Goal: Task Accomplishment & Management: Complete application form

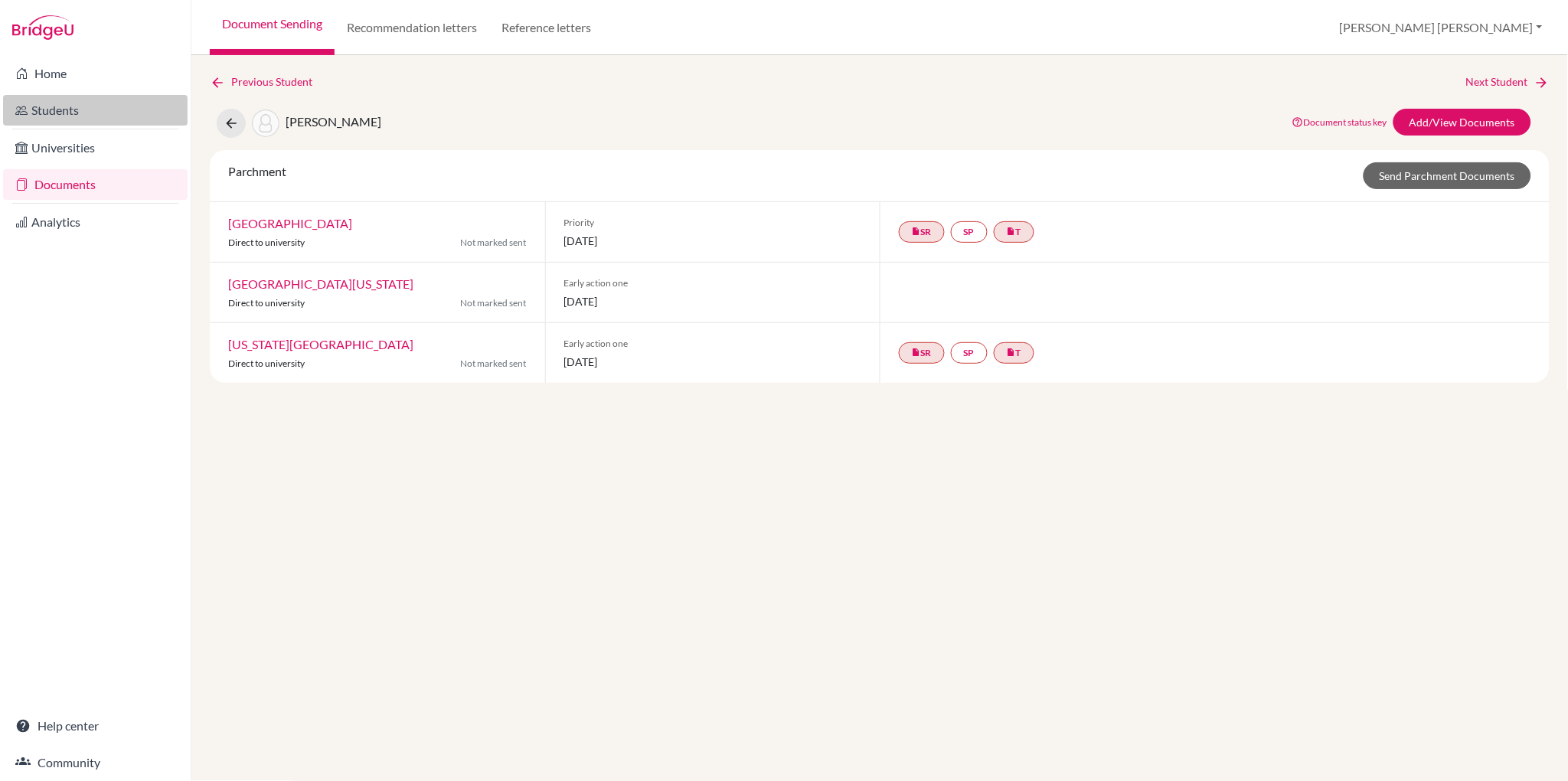
click at [58, 106] on link "Students" at bounding box center [95, 111] width 184 height 31
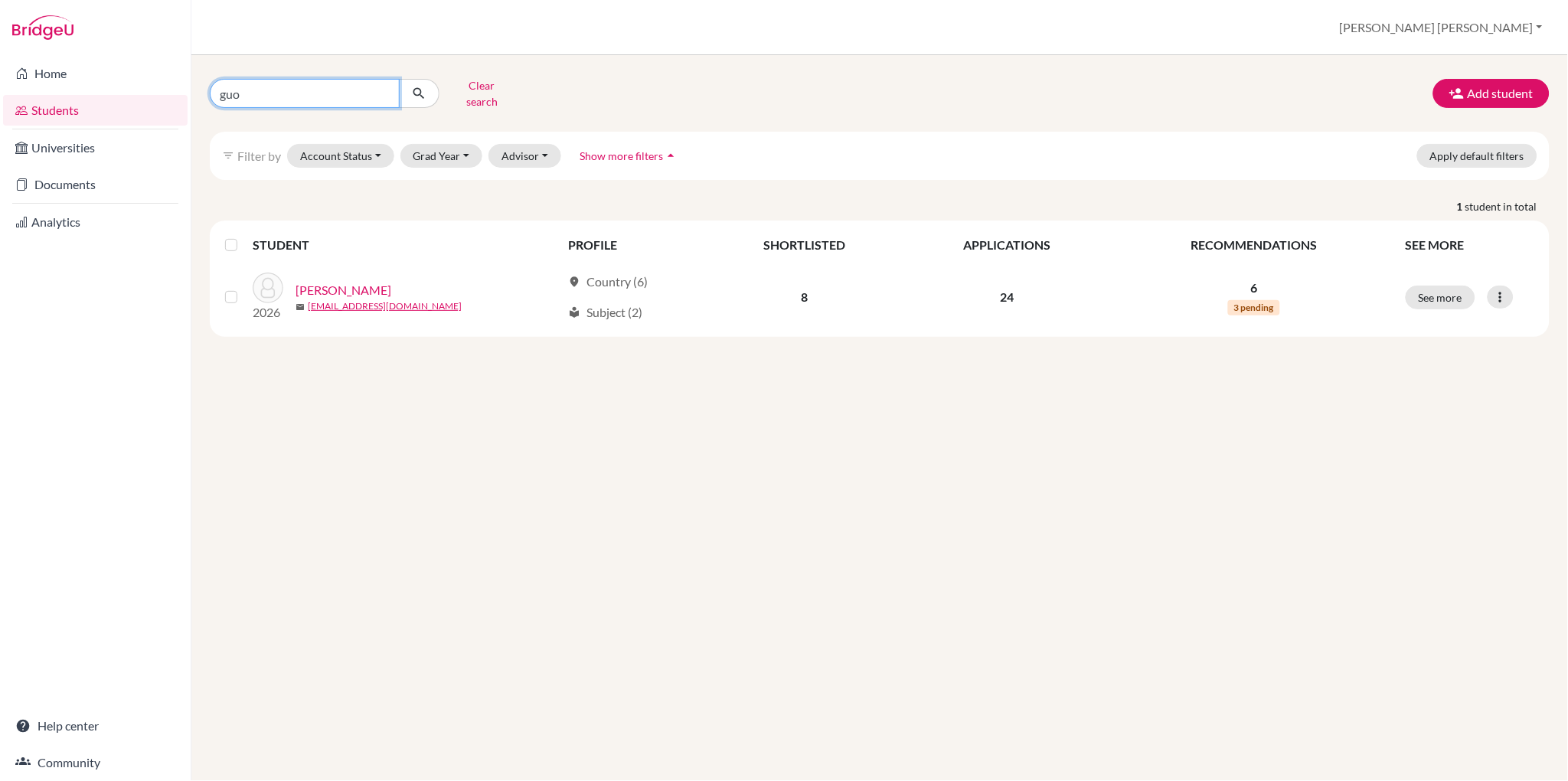
click at [241, 89] on input "guo" at bounding box center [305, 93] width 190 height 29
type input "g"
type input "joosep"
click button "submit" at bounding box center [419, 93] width 41 height 29
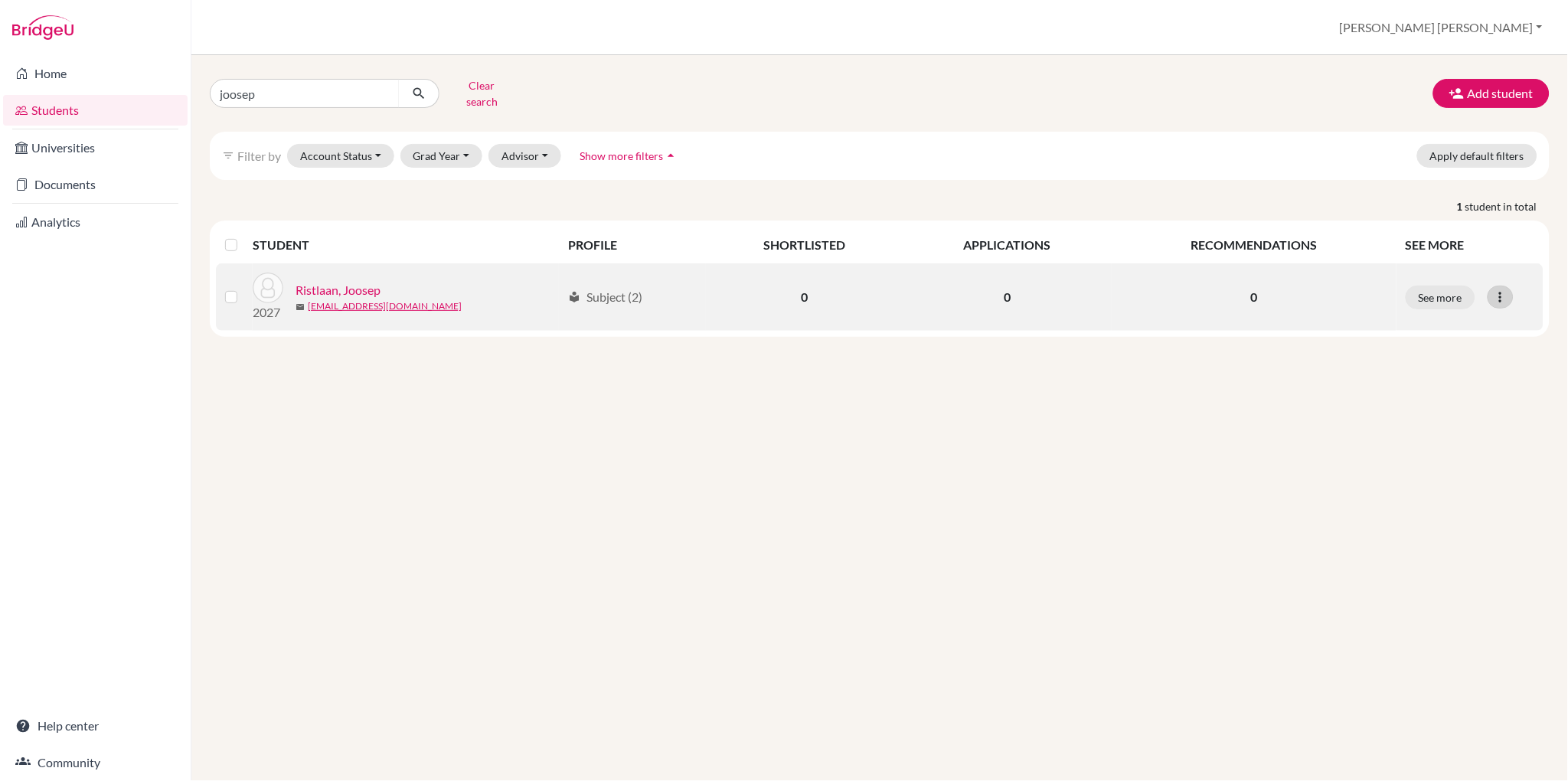
click at [1504, 289] on icon at bounding box center [1501, 297] width 15 height 15
click at [1440, 343] on button "Send Message" at bounding box center [1435, 354] width 121 height 24
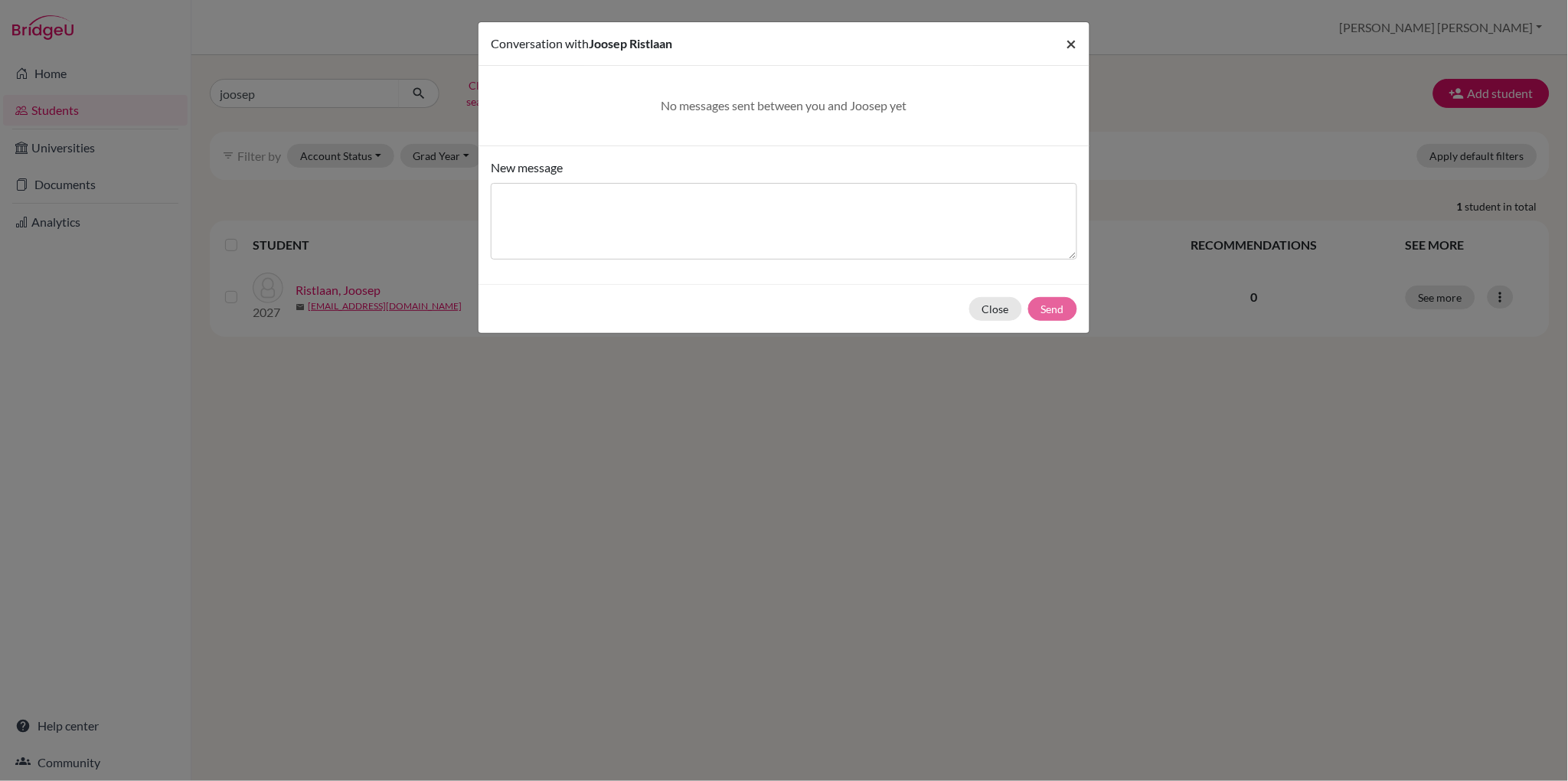
click at [1074, 43] on span "×" at bounding box center [1072, 43] width 11 height 22
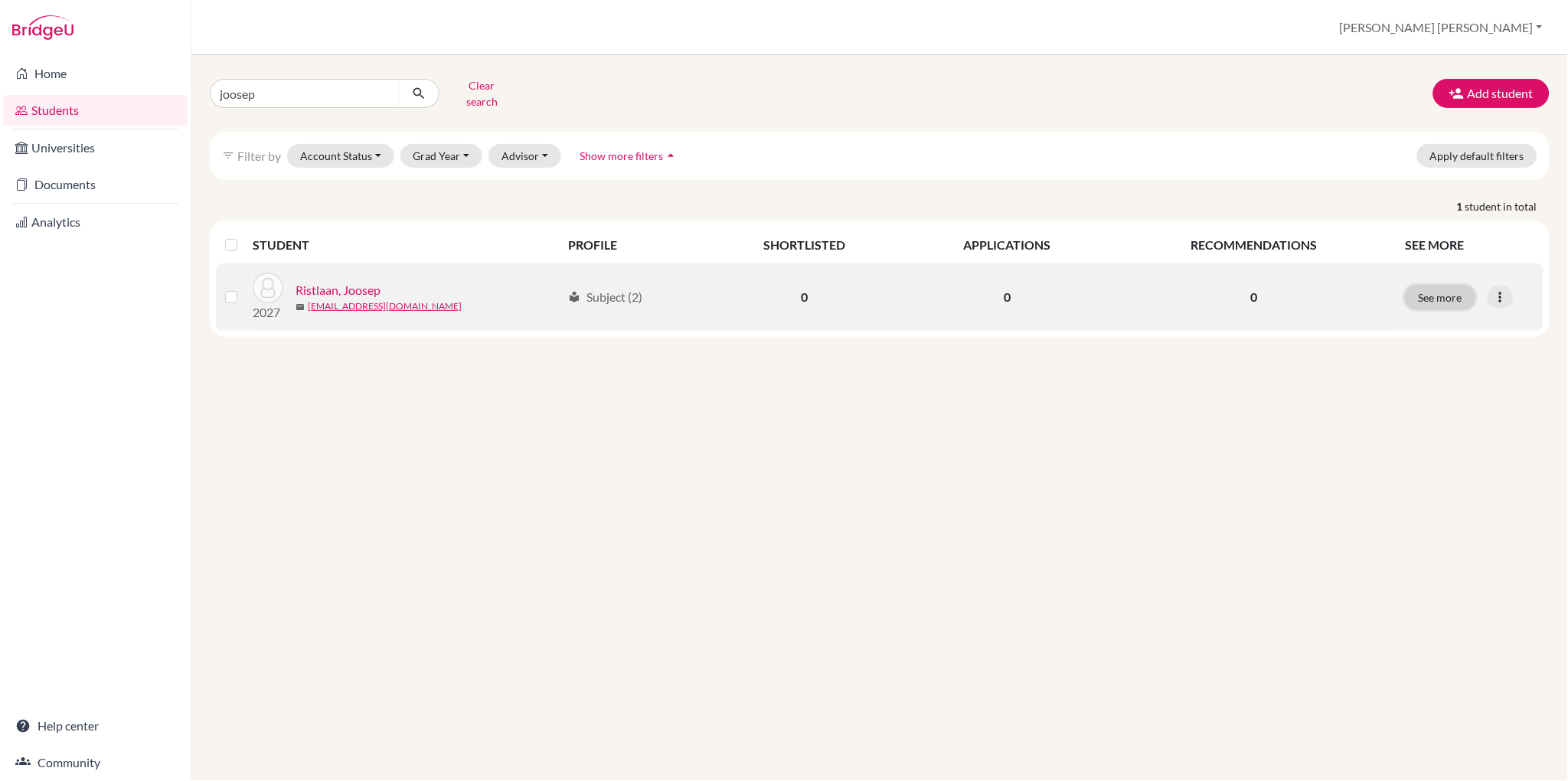
click at [1436, 286] on button "See more" at bounding box center [1441, 297] width 70 height 24
click at [1501, 289] on icon at bounding box center [1501, 297] width 15 height 15
click at [1430, 320] on button "Edit student" at bounding box center [1435, 329] width 121 height 24
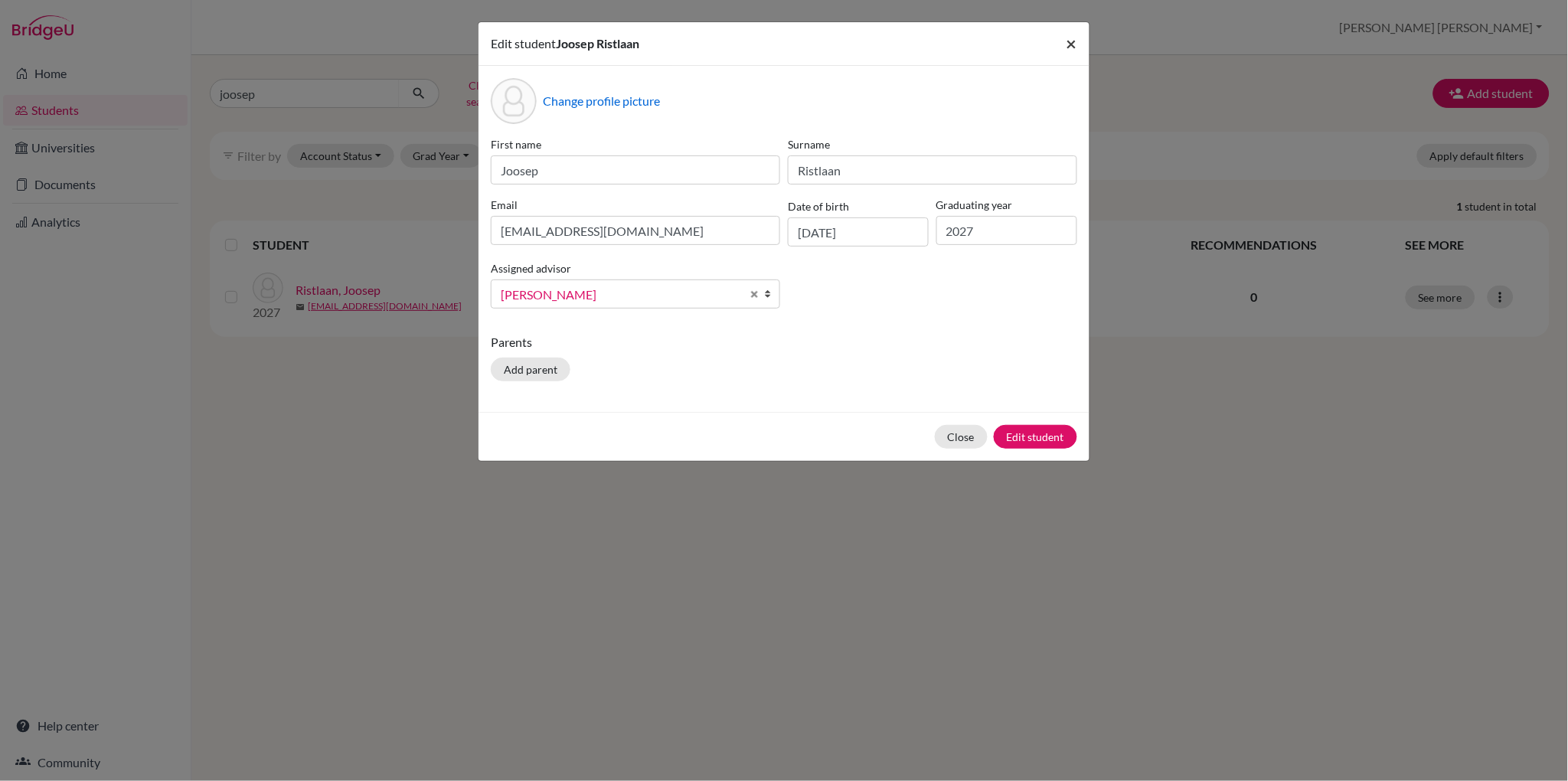
click at [1071, 42] on span "×" at bounding box center [1072, 43] width 11 height 22
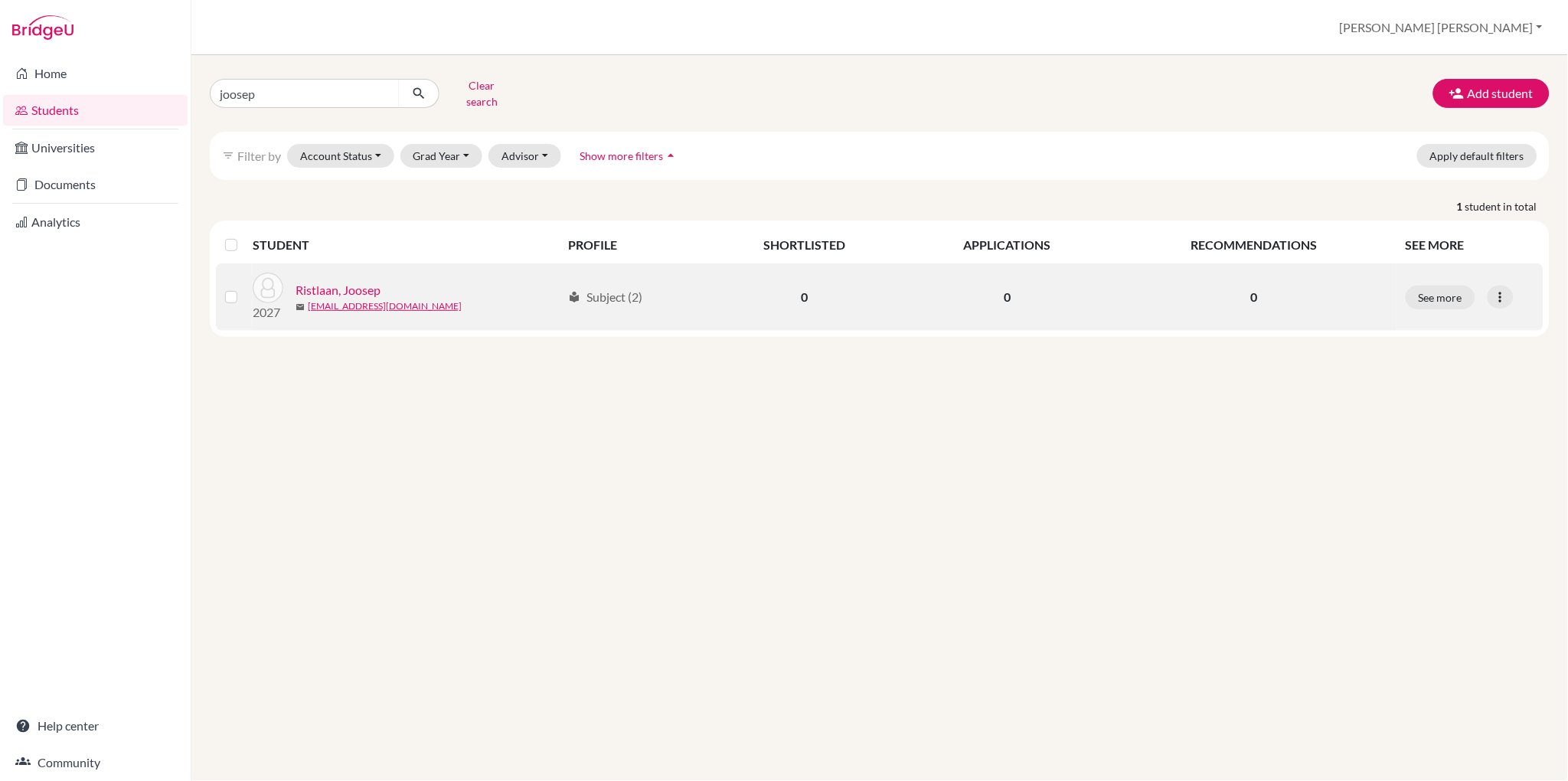
click at [244, 288] on label at bounding box center [244, 288] width 0 height 0
click at [0, 0] on input "checkbox" at bounding box center [0, 0] width 0 height 0
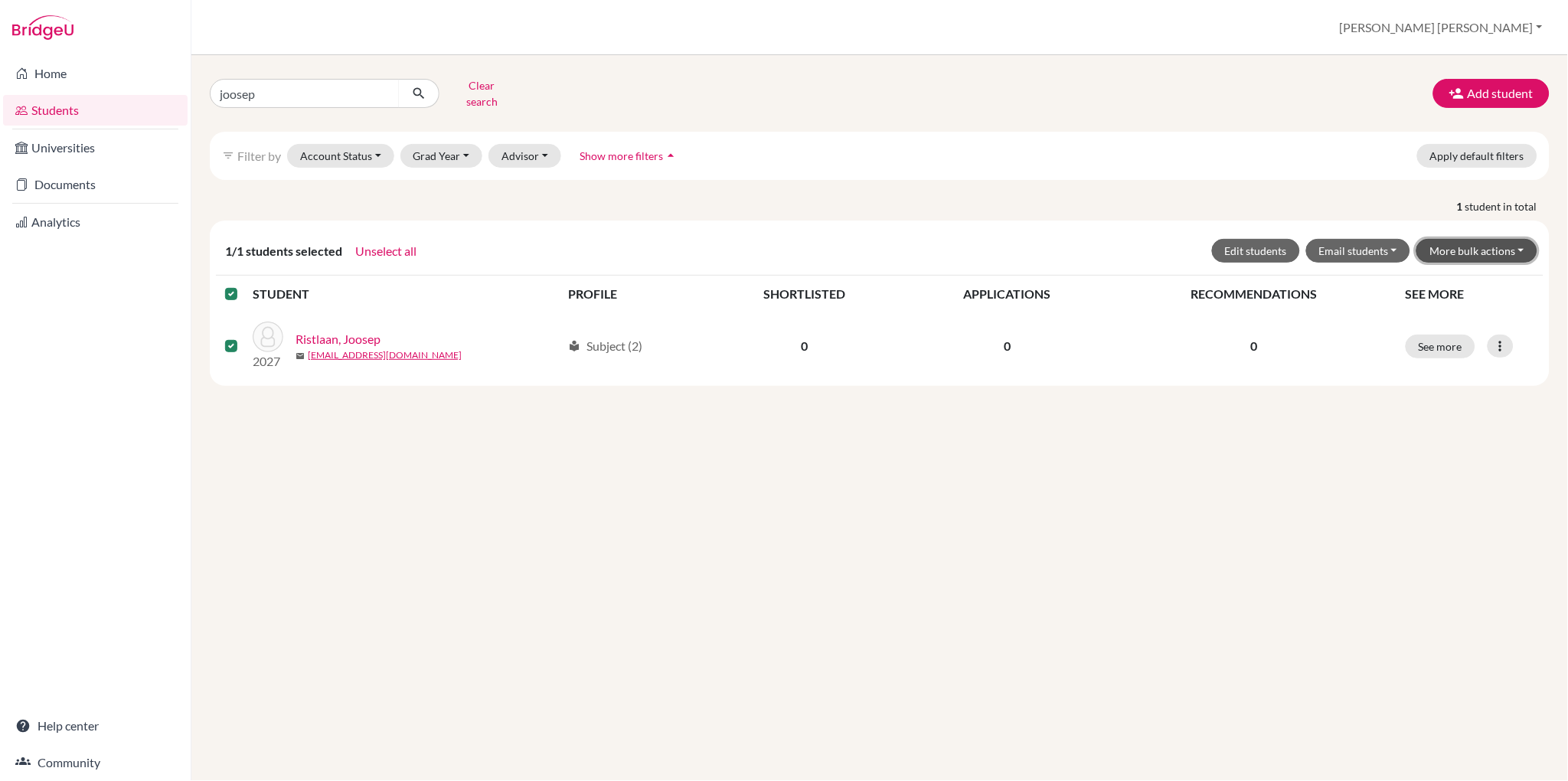
click at [1458, 245] on button "More bulk actions" at bounding box center [1477, 250] width 121 height 24
click at [1447, 322] on button "Resend invite email" at bounding box center [1467, 332] width 139 height 24
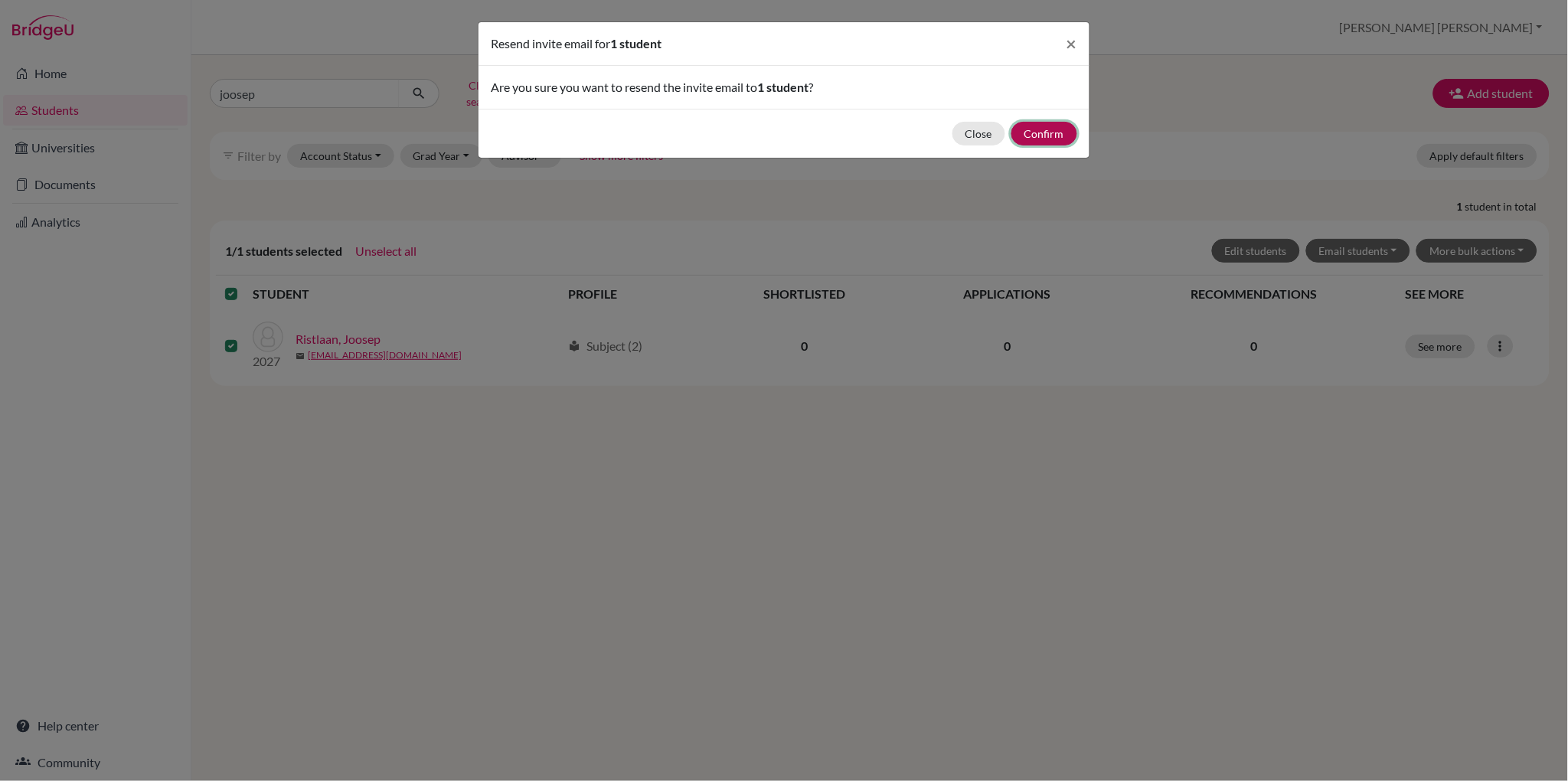
click at [1052, 139] on button "Confirm" at bounding box center [1044, 133] width 66 height 24
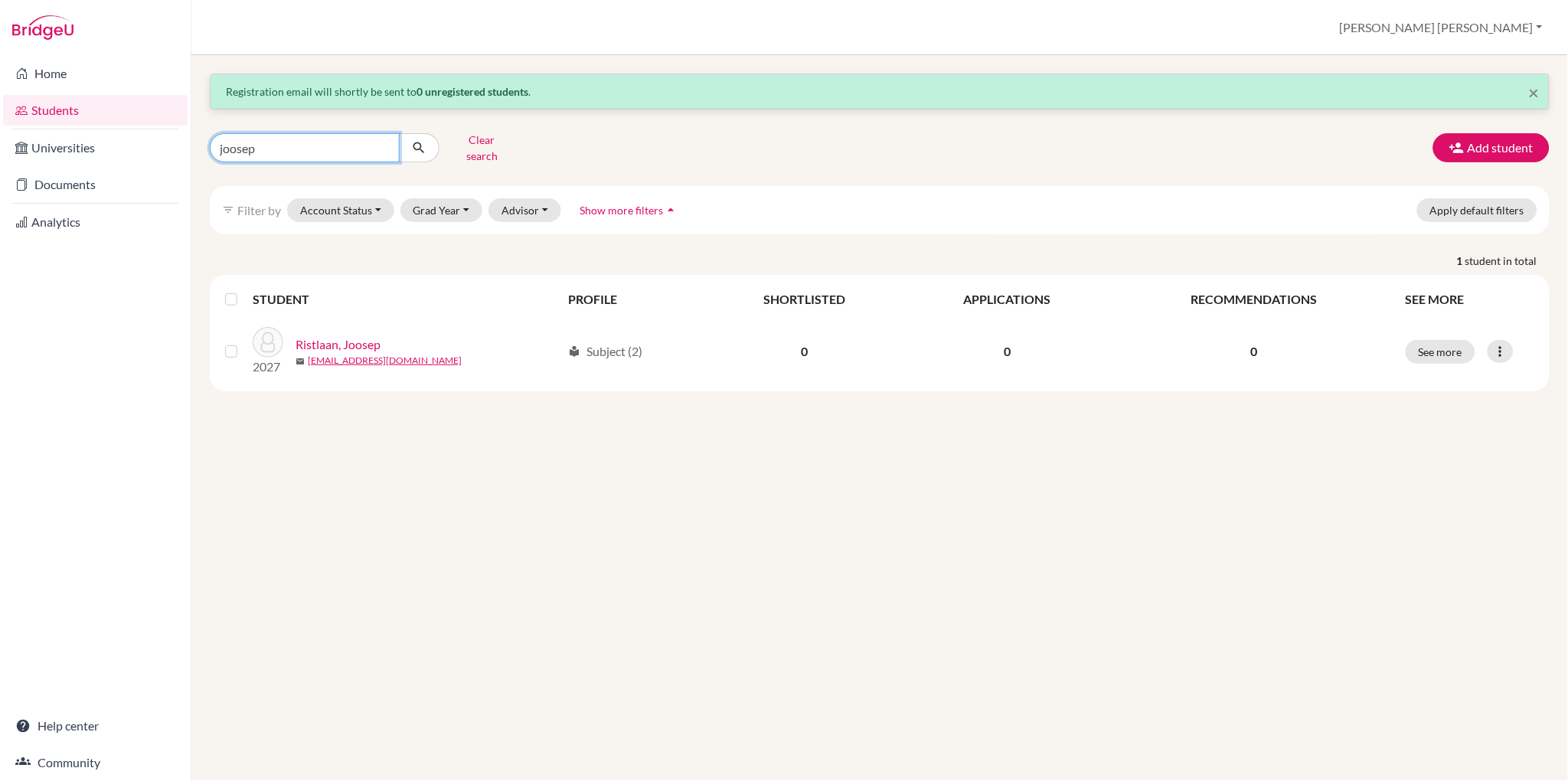
click at [262, 145] on input "joosep" at bounding box center [305, 148] width 190 height 29
type input "mici"
click button "submit" at bounding box center [419, 148] width 41 height 29
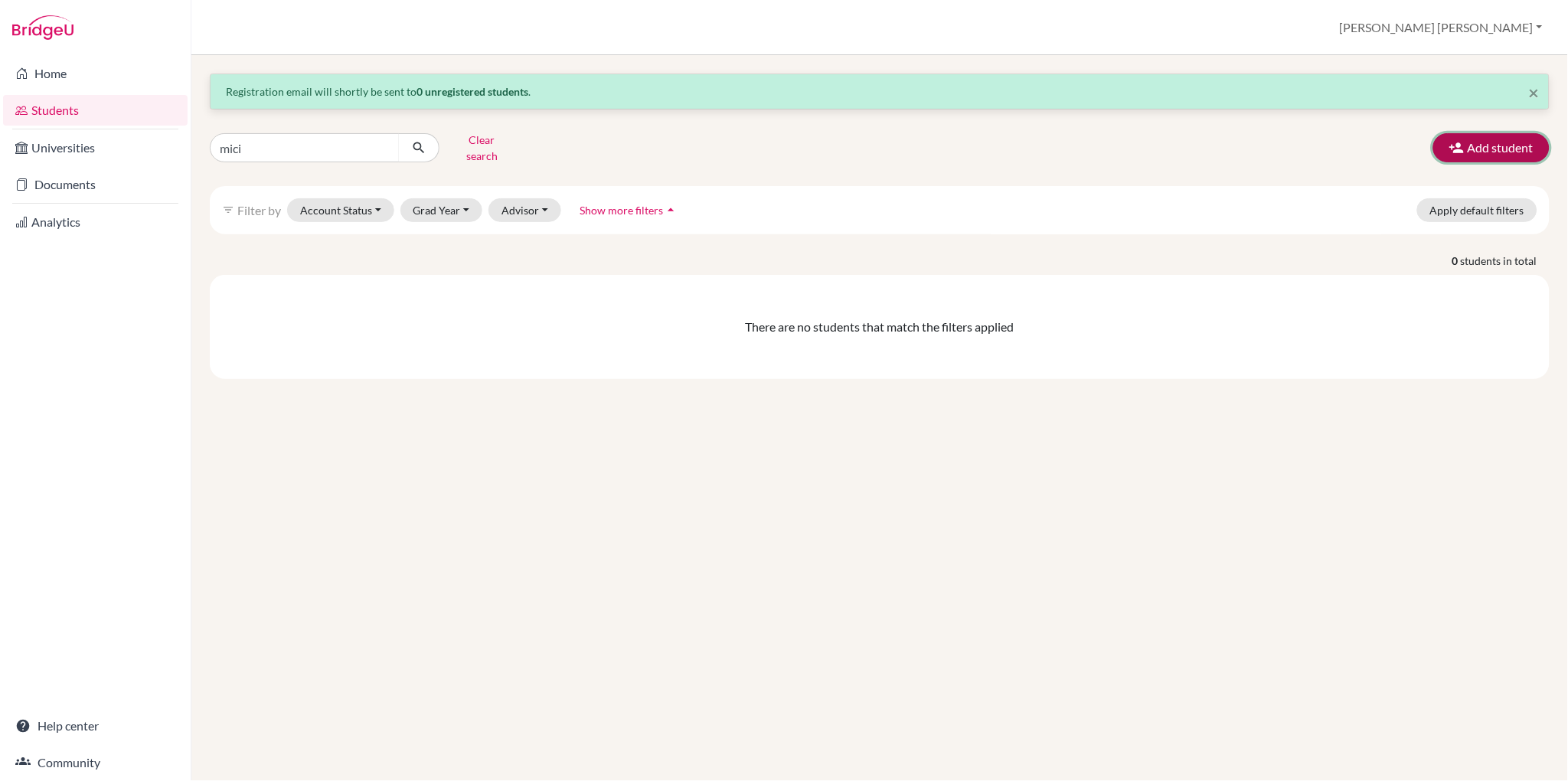
click at [1497, 145] on button "Add student" at bounding box center [1492, 148] width 116 height 29
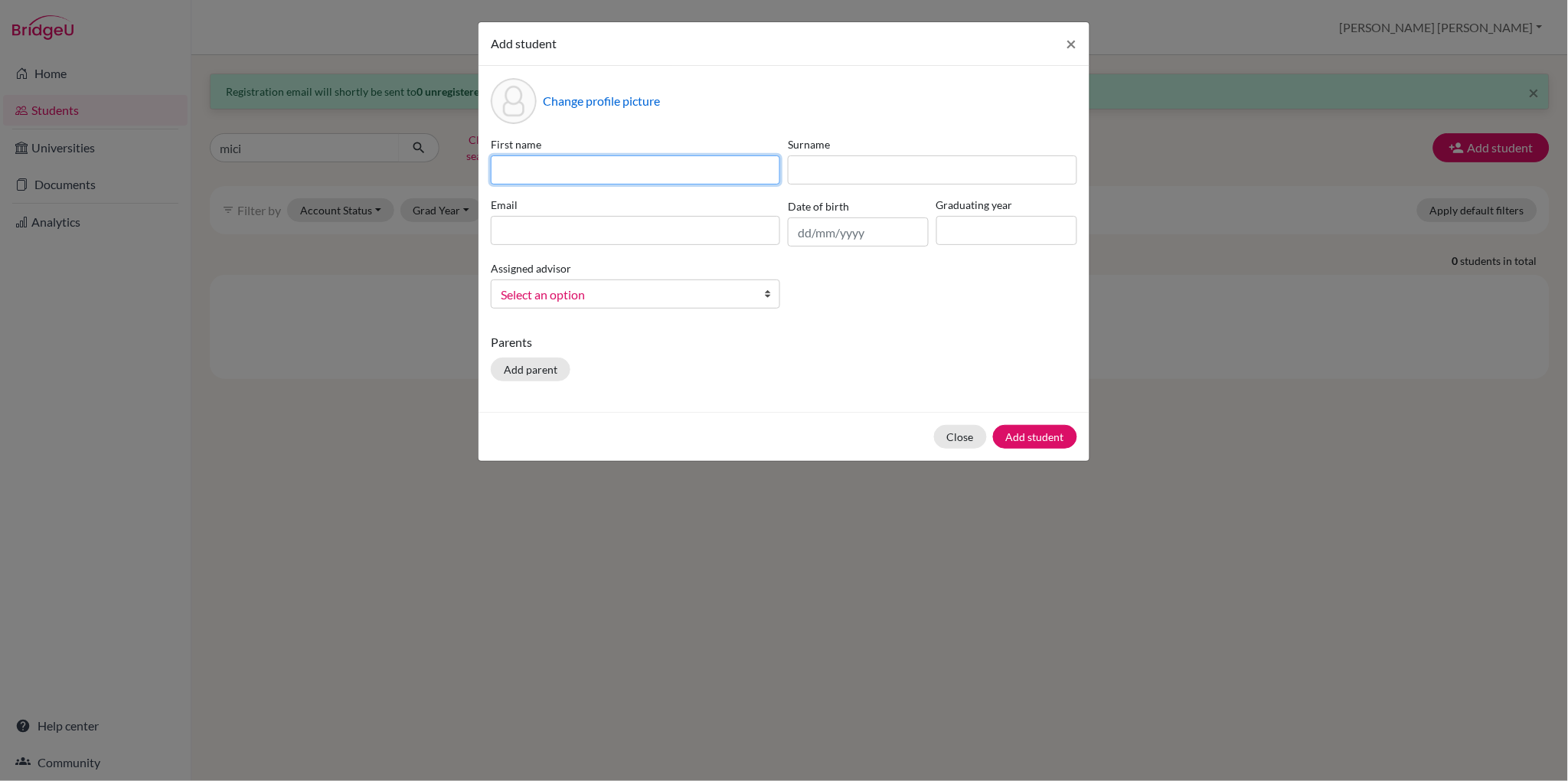
click at [620, 167] on input at bounding box center [635, 170] width 289 height 29
click at [505, 173] on input "kreshnik" at bounding box center [635, 170] width 289 height 29
type input "Kreshnik"
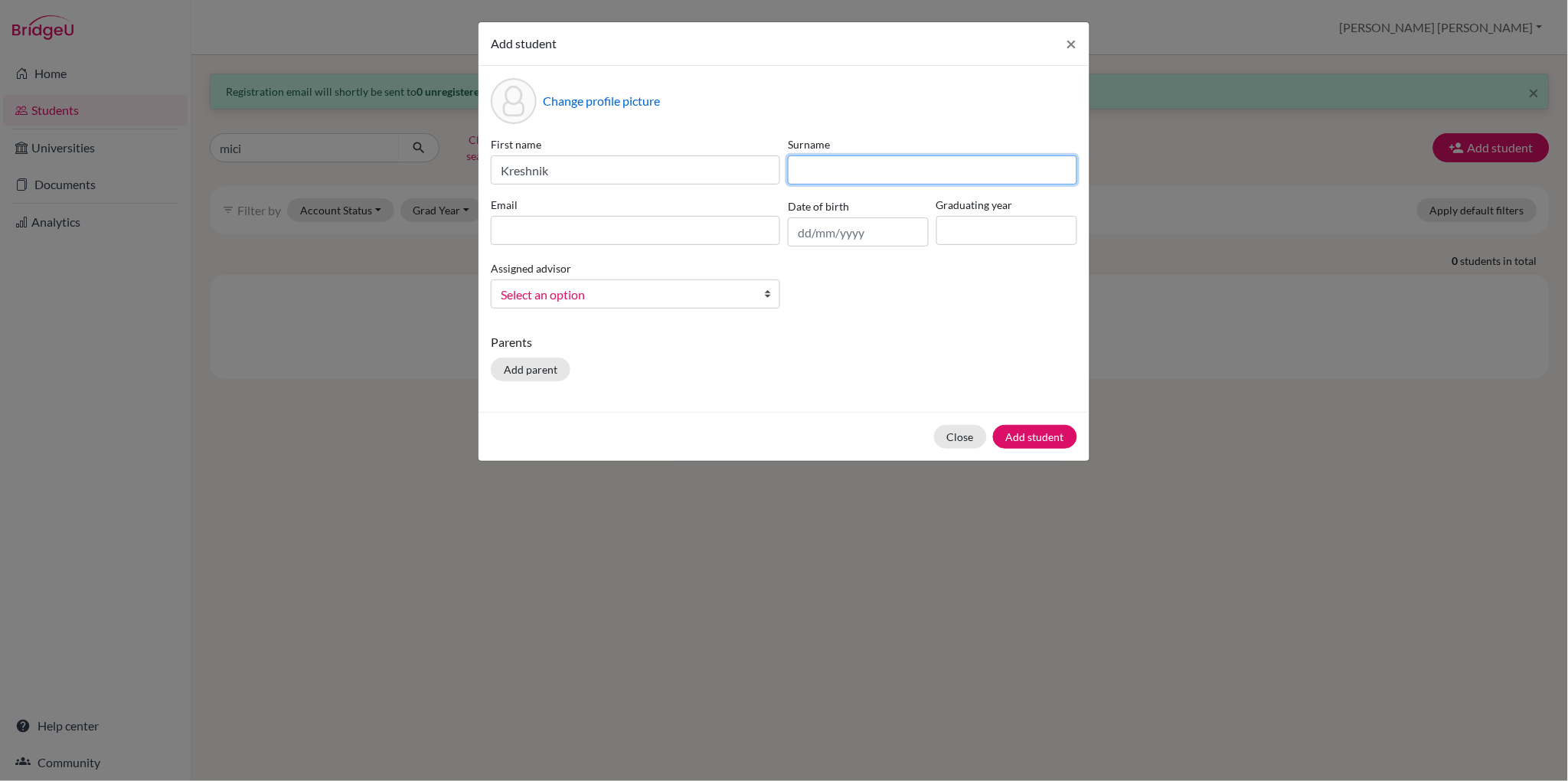
click at [849, 176] on input at bounding box center [933, 170] width 289 height 29
type input "Mici"
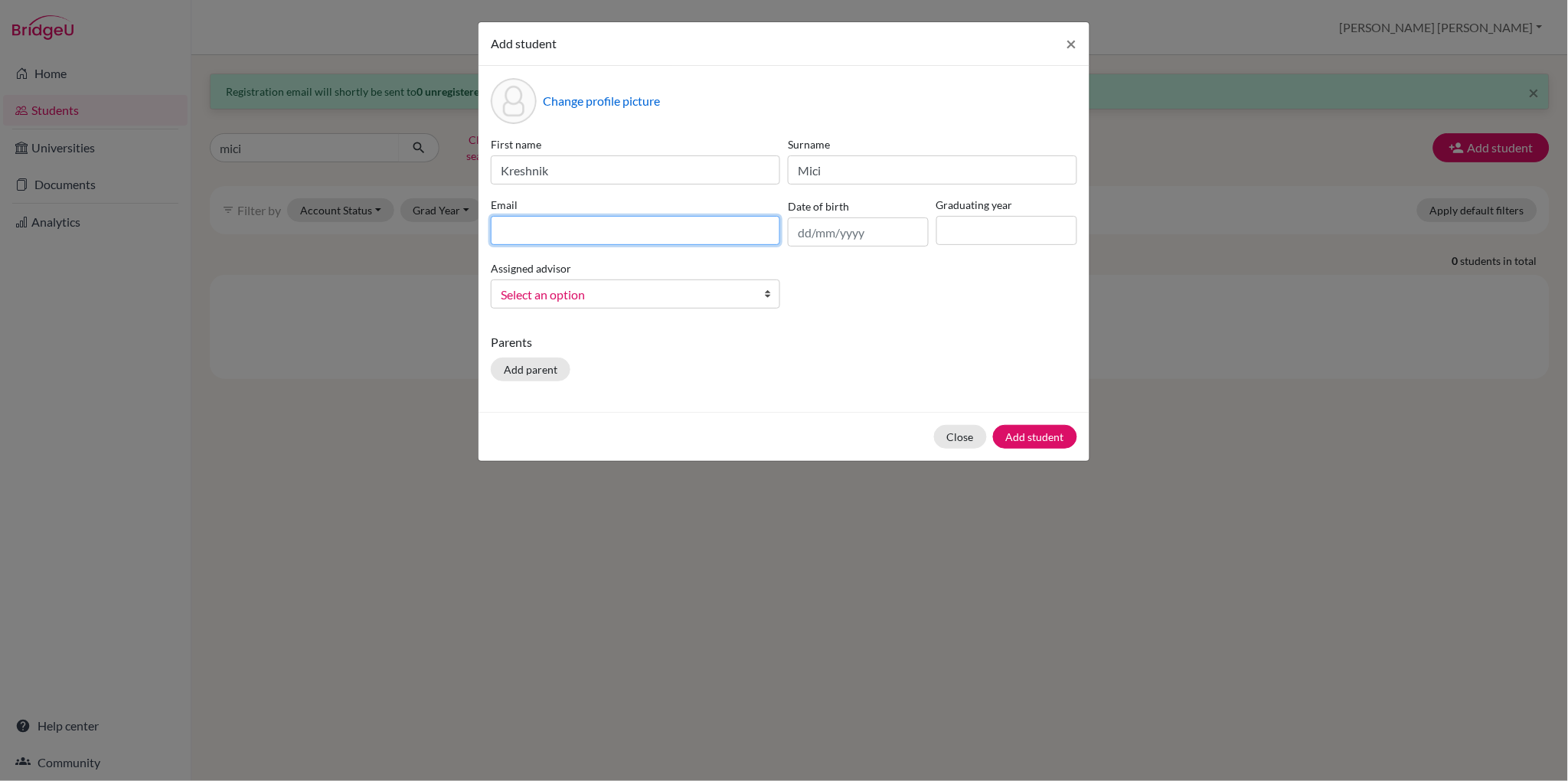
click at [543, 233] on input at bounding box center [635, 231] width 289 height 29
type input "[EMAIL_ADDRESS][DOMAIN_NAME]"
click at [993, 237] on input at bounding box center [1007, 231] width 141 height 29
type input "2027"
click at [683, 296] on span "Select an option" at bounding box center [625, 295] width 249 height 20
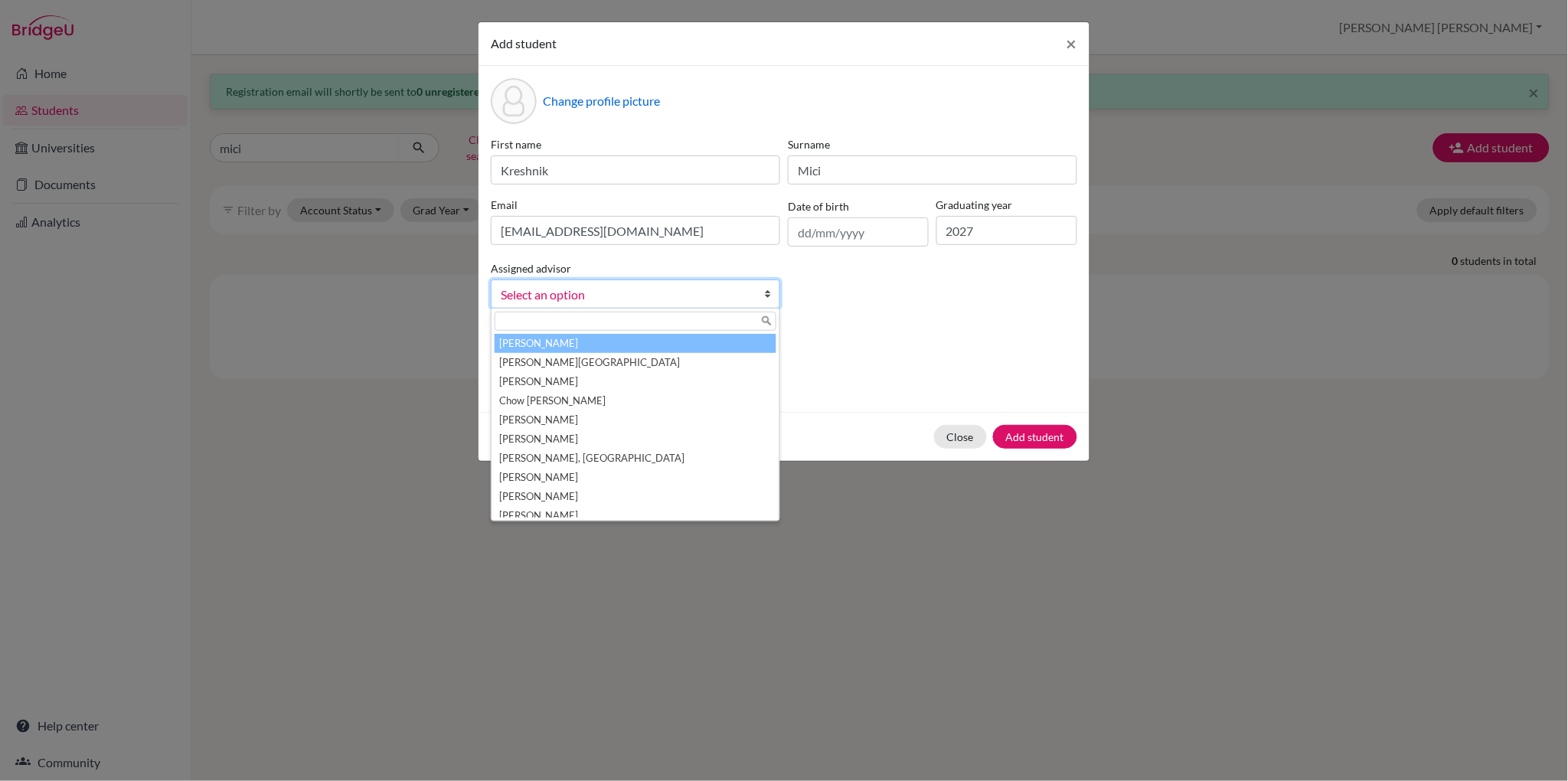
click at [641, 345] on li "[PERSON_NAME]" at bounding box center [635, 344] width 282 height 20
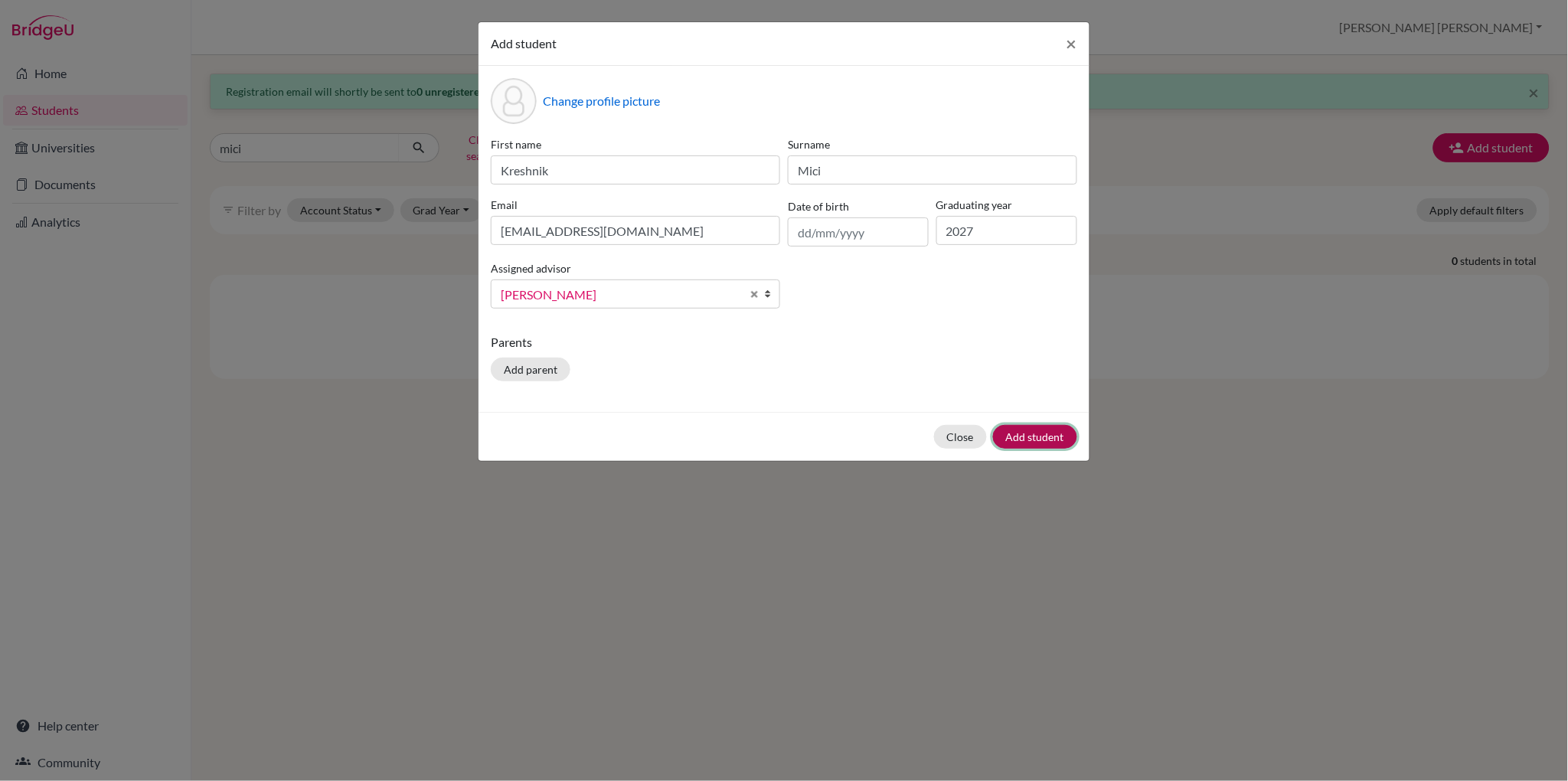
click at [1036, 442] on button "Add student" at bounding box center [1036, 436] width 84 height 24
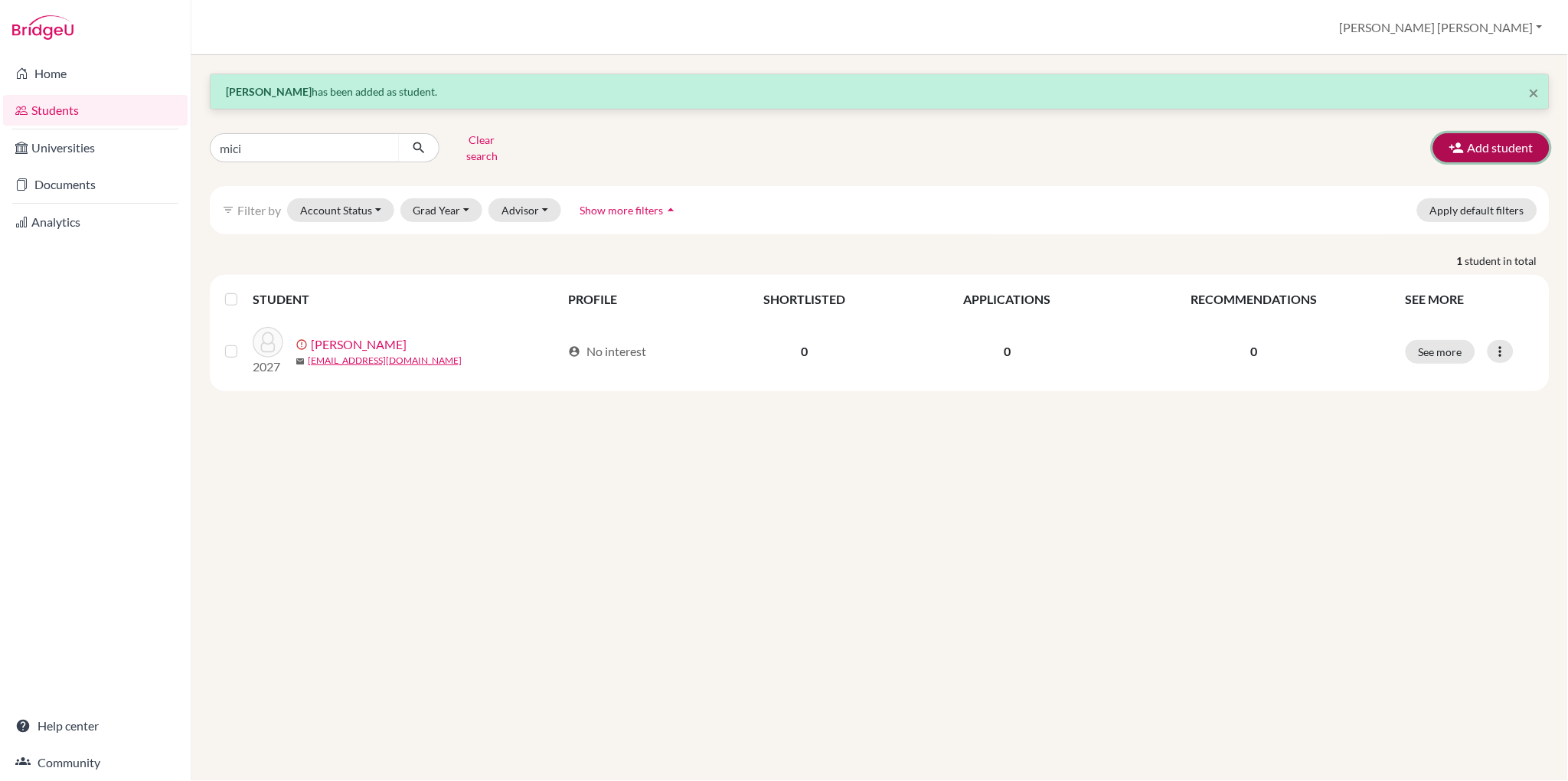
click at [1460, 143] on icon "button" at bounding box center [1457, 147] width 15 height 15
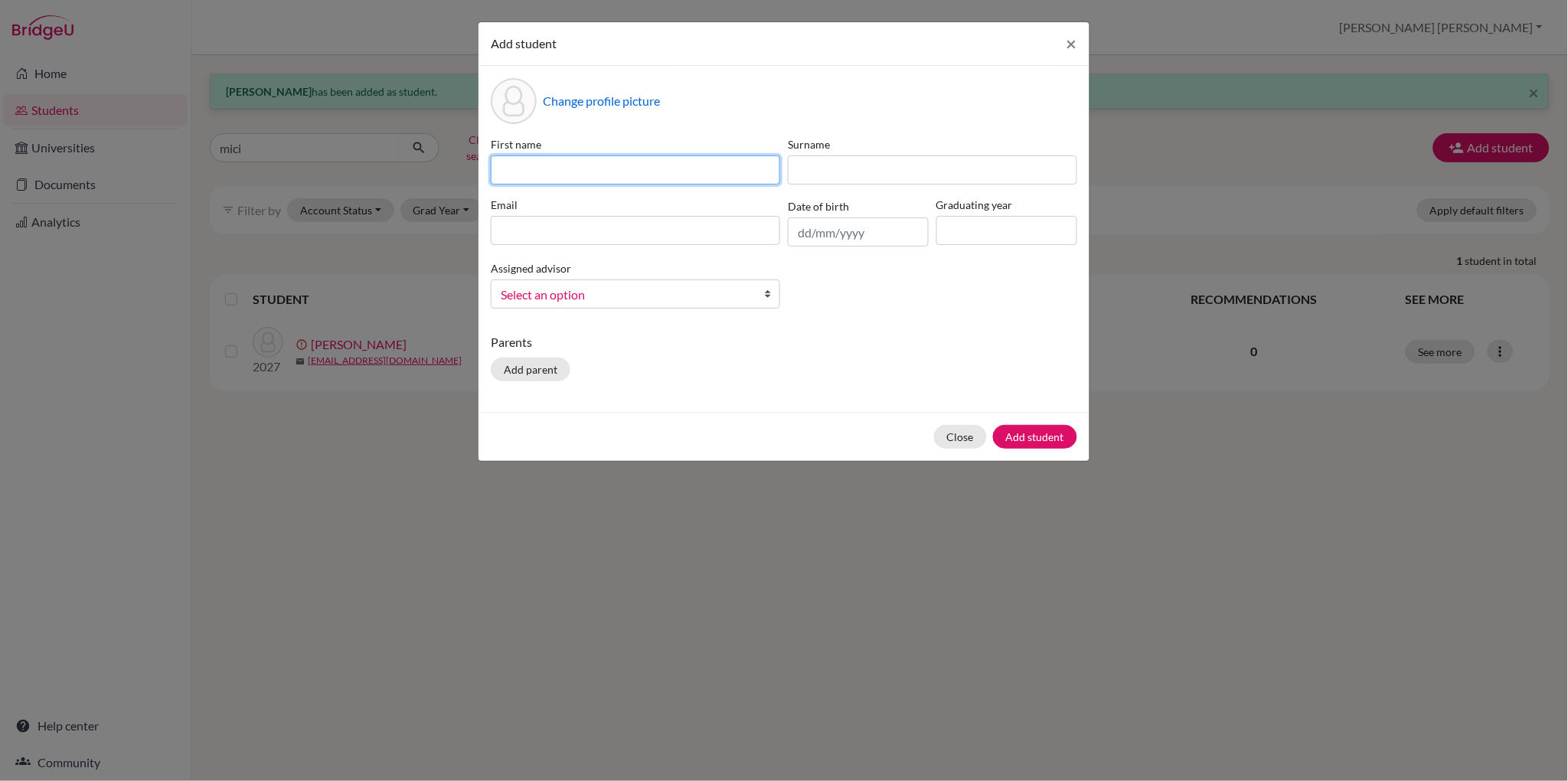
click at [547, 169] on input at bounding box center [635, 170] width 289 height 29
type input "[PERSON_NAME]"
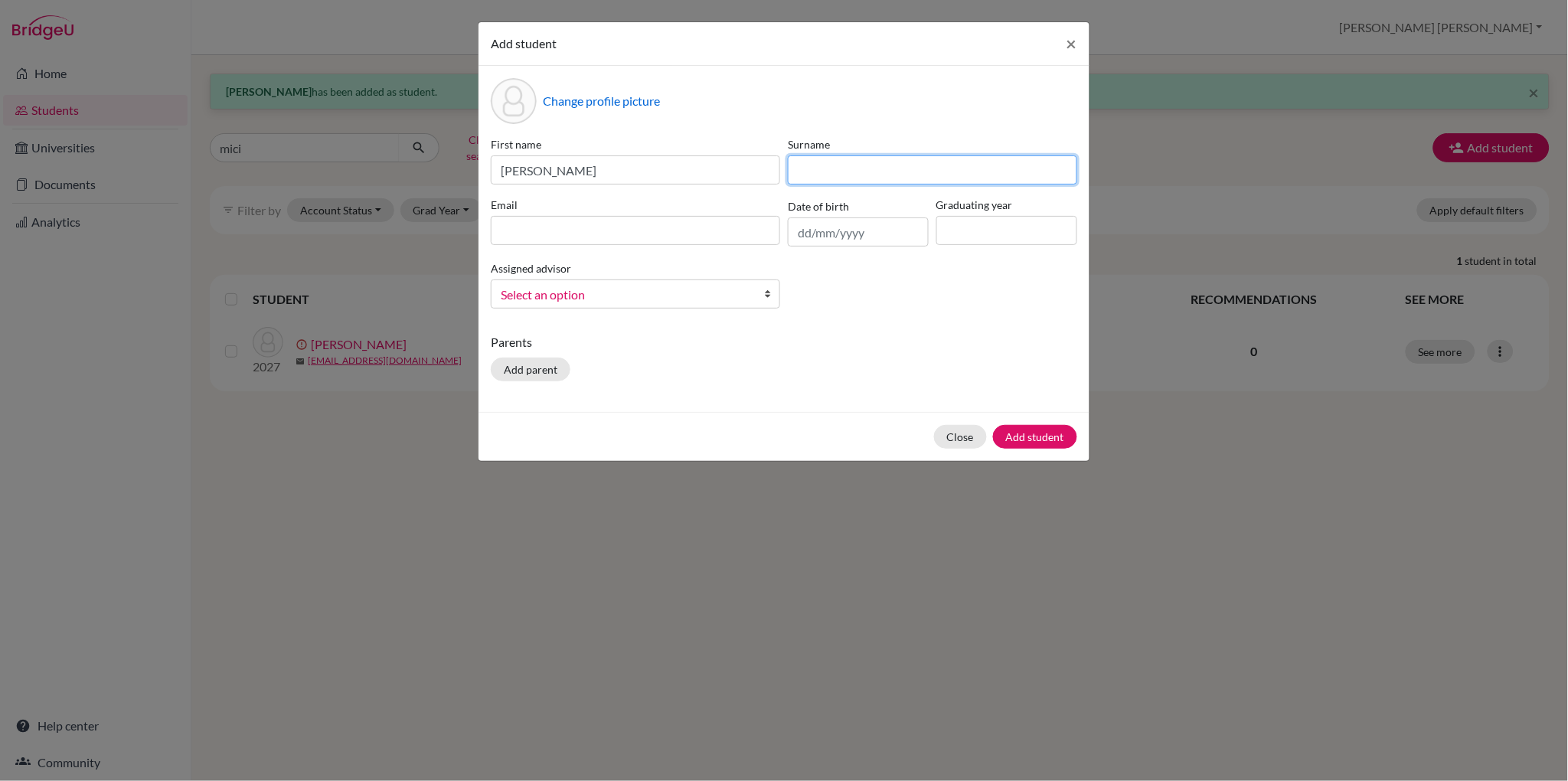
click at [829, 166] on input at bounding box center [933, 170] width 289 height 29
type input "[PERSON_NAME]"
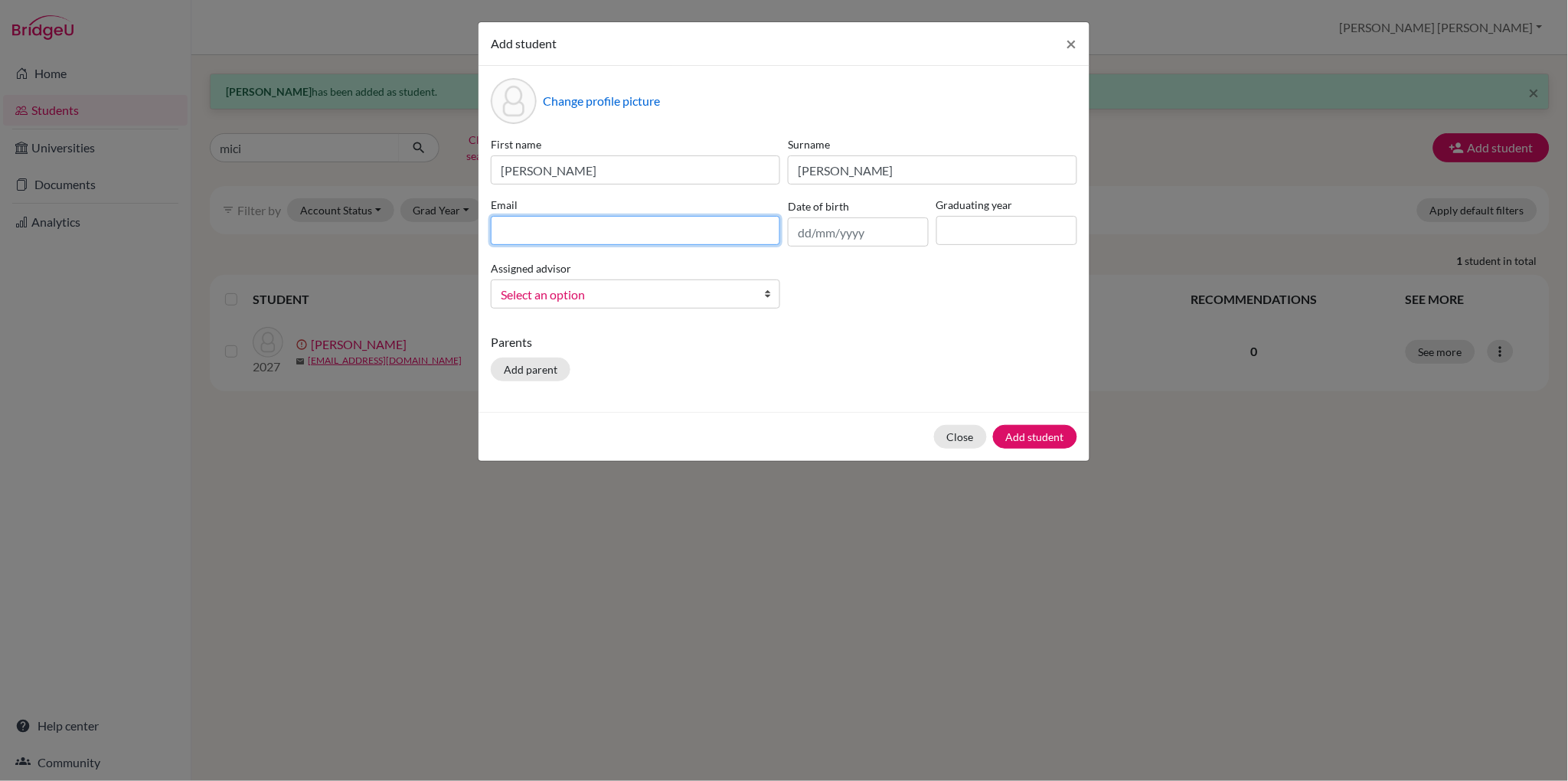
click at [574, 232] on input at bounding box center [635, 231] width 289 height 29
type input "[EMAIL_ADDRESS][DOMAIN_NAME]"
click at [981, 233] on input at bounding box center [1007, 231] width 141 height 29
type input "2027"
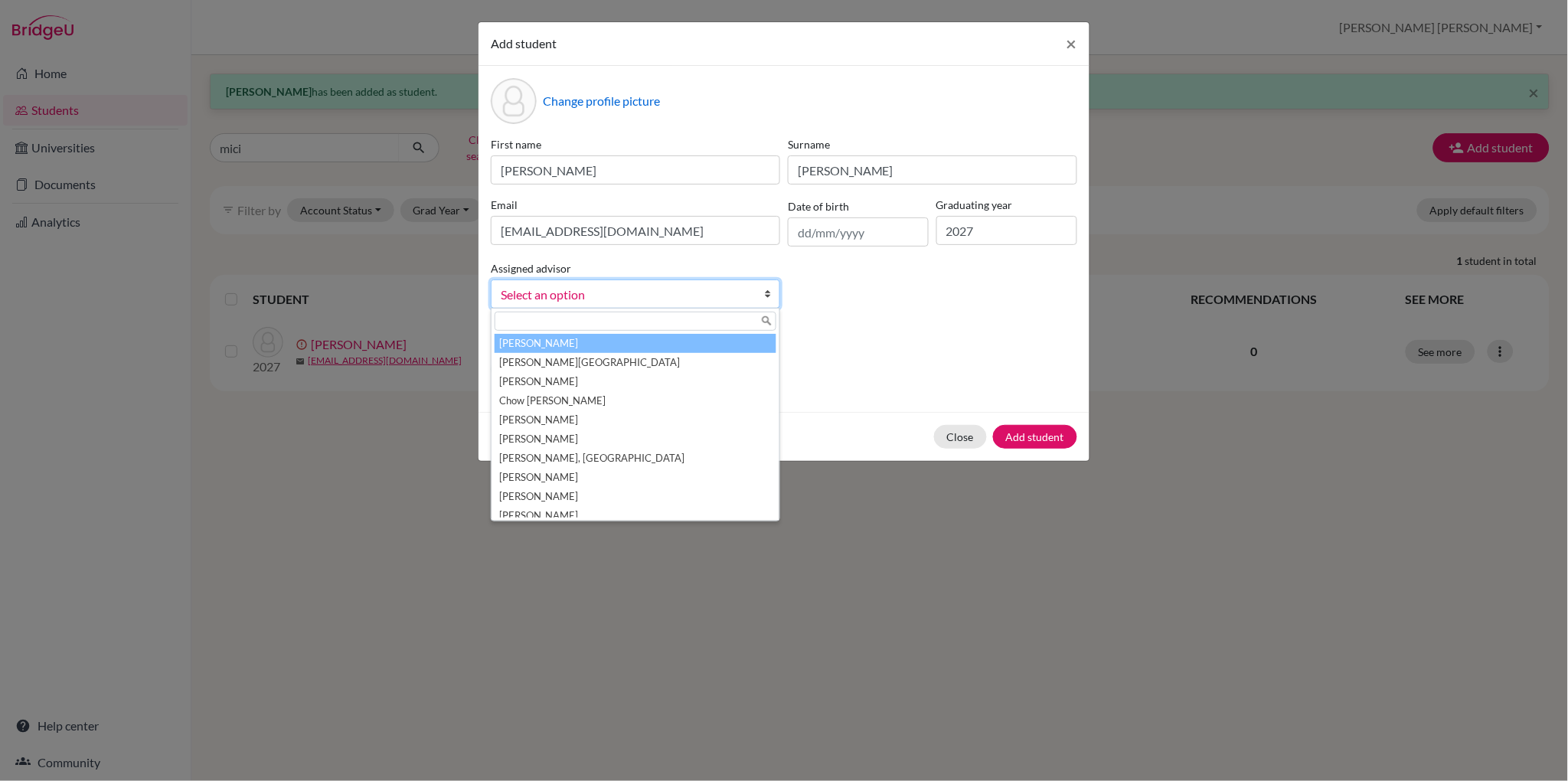
click at [543, 291] on span "Select an option" at bounding box center [625, 295] width 249 height 20
click at [542, 342] on li "[PERSON_NAME]" at bounding box center [635, 344] width 282 height 20
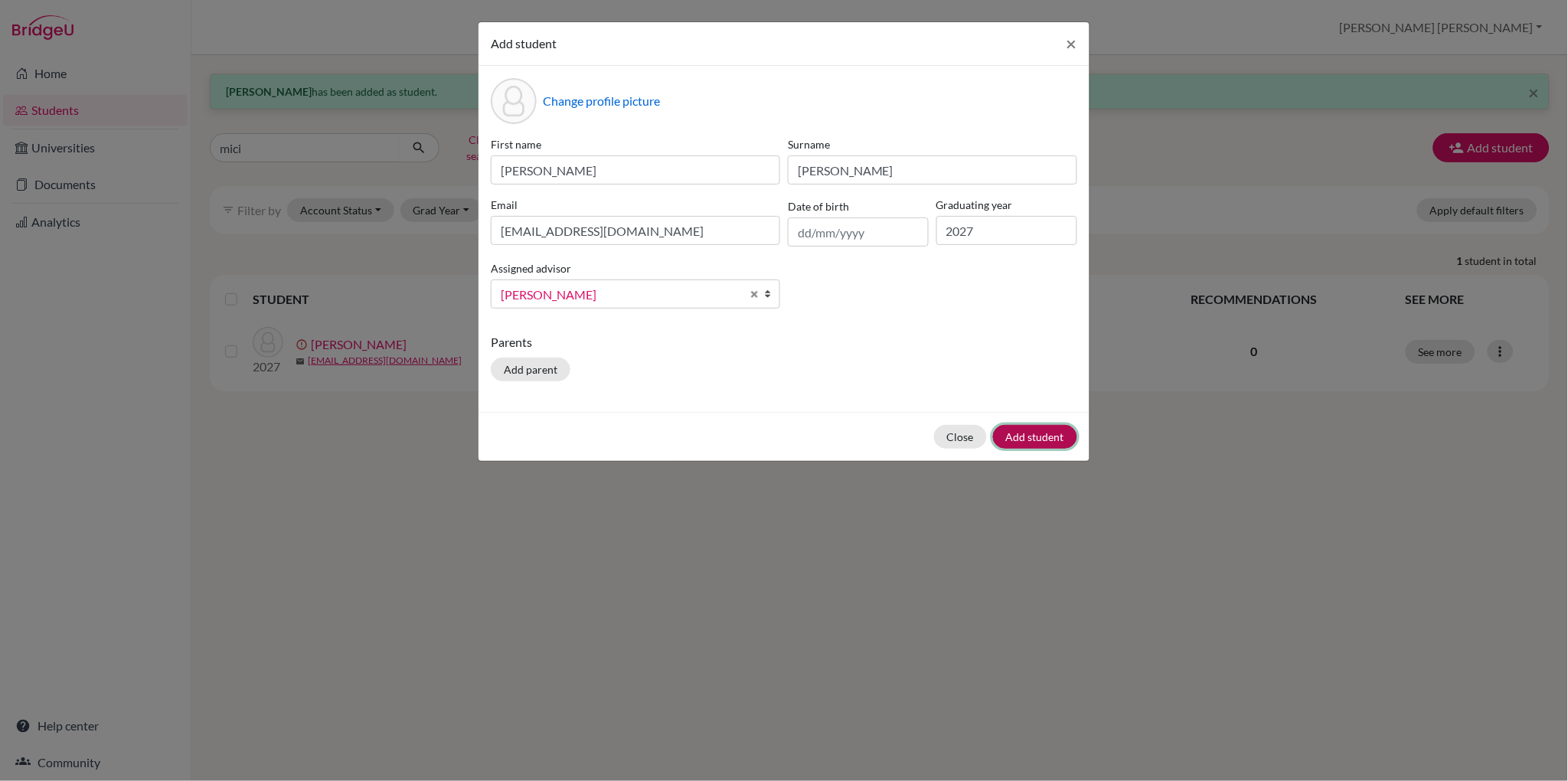
click at [1031, 438] on button "Add student" at bounding box center [1036, 436] width 84 height 24
